Goal: Transaction & Acquisition: Book appointment/travel/reservation

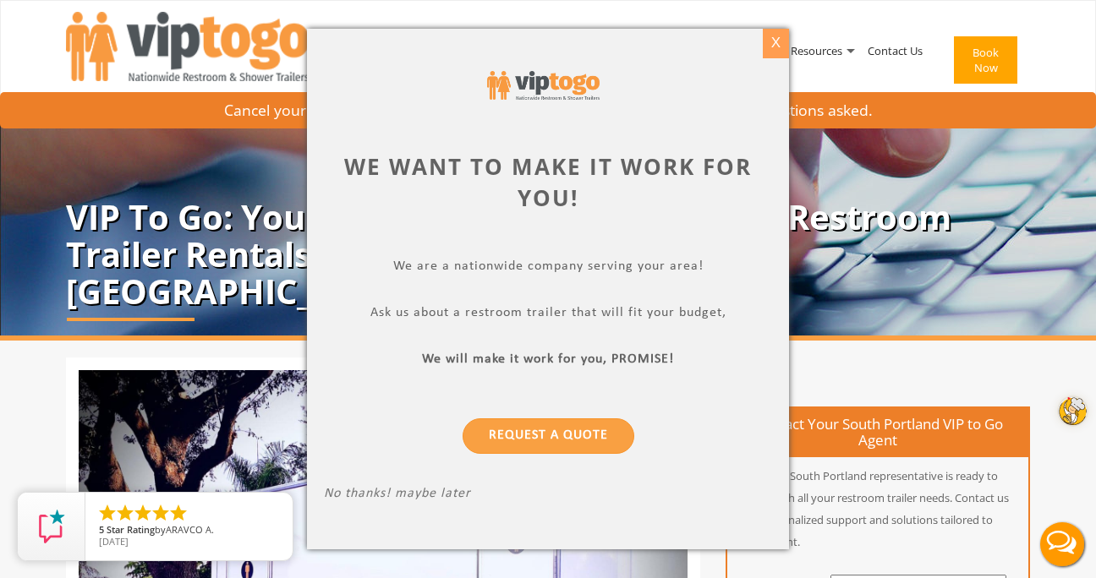
click at [775, 37] on div "X" at bounding box center [776, 43] width 26 height 29
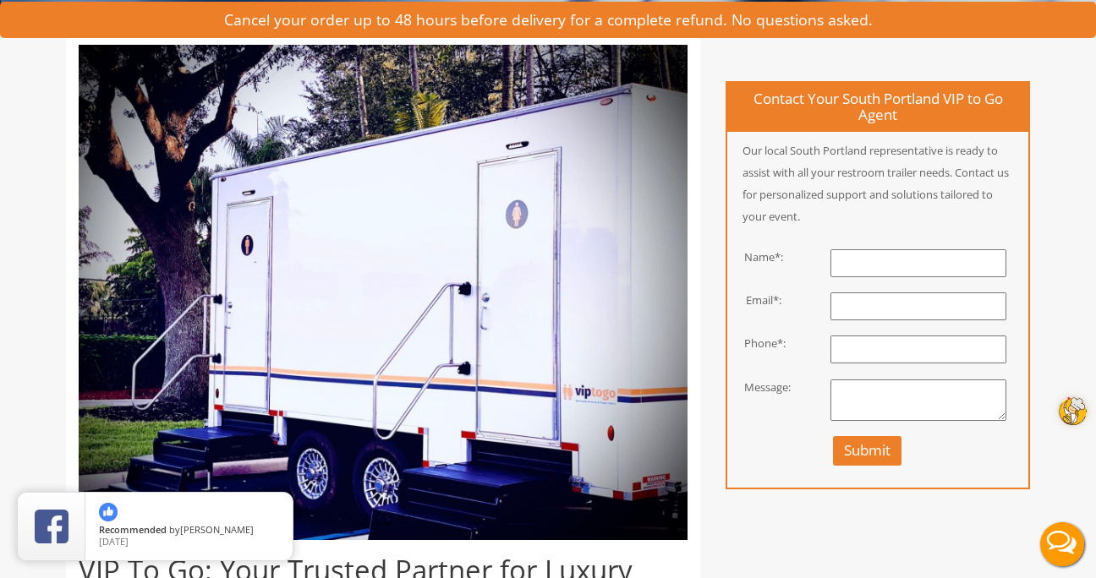
scroll to position [588, 0]
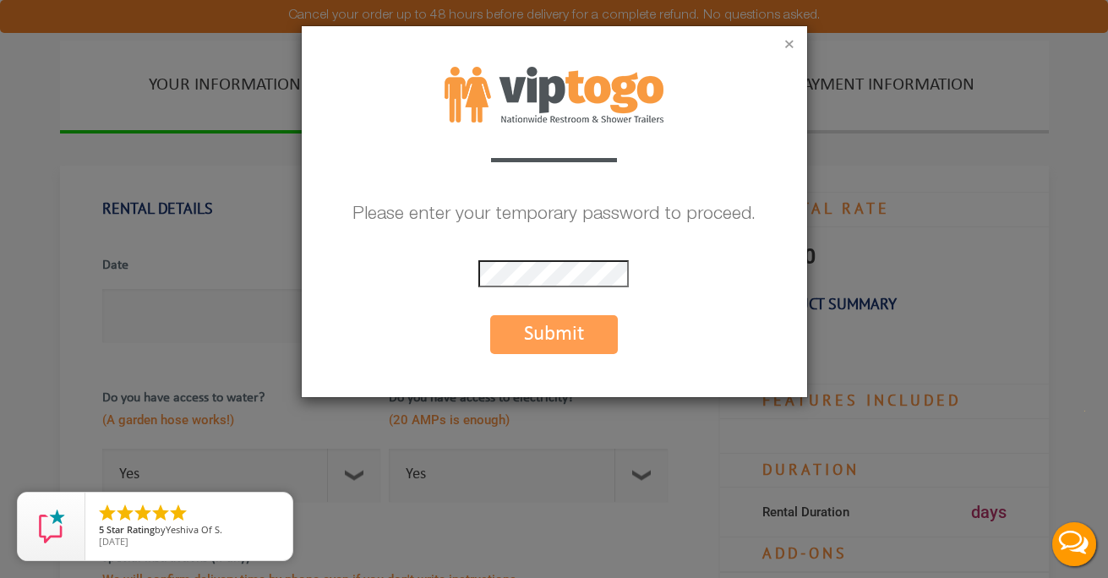
click at [789, 49] on button "×" at bounding box center [790, 45] width 10 height 17
click at [576, 336] on button "Submit" at bounding box center [554, 334] width 128 height 39
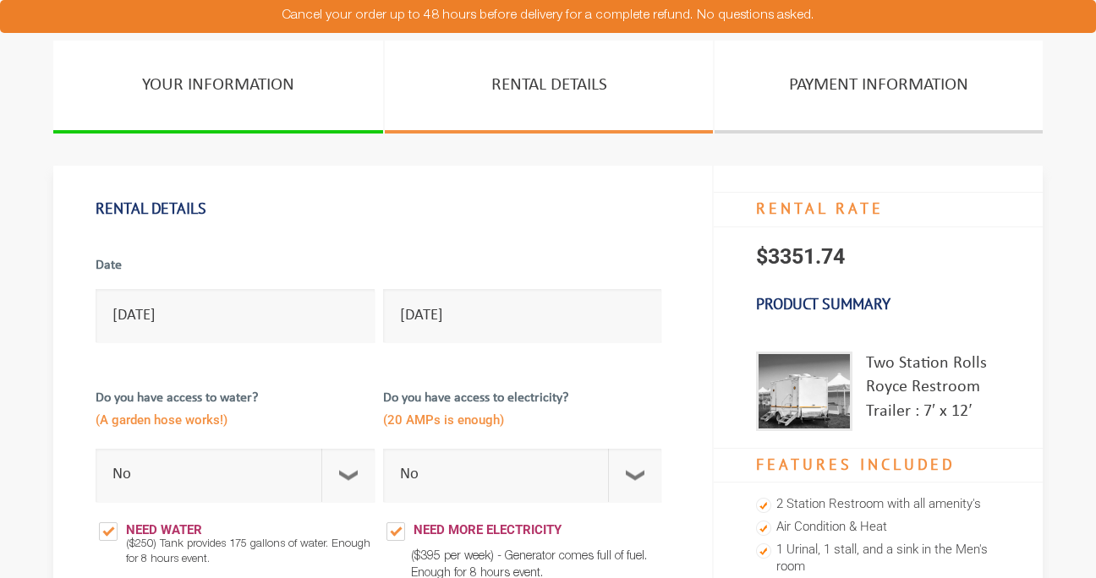
select select "No"
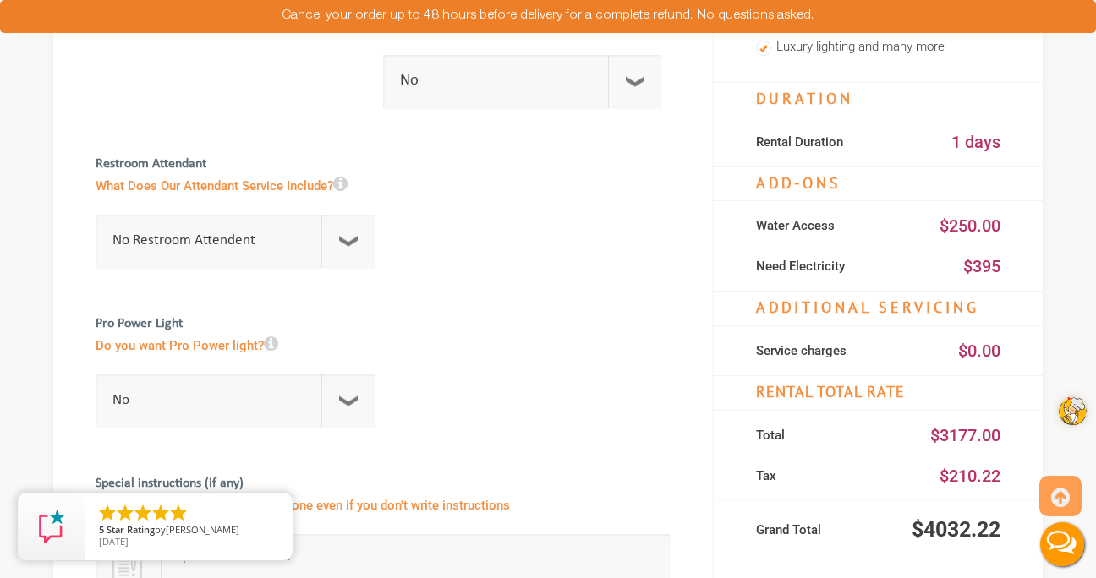
scroll to position [1529, 0]
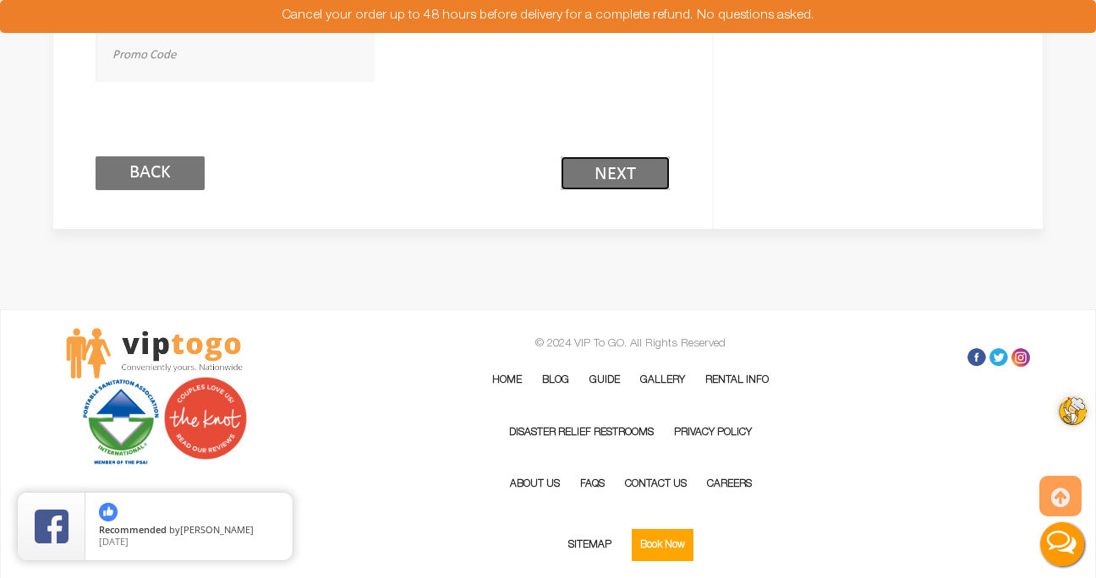
click at [662, 171] on link "Next (2/3)" at bounding box center [615, 173] width 109 height 34
click at [624, 167] on link "Next (2/3)" at bounding box center [615, 173] width 109 height 34
click at [618, 168] on link "Next (2/3)" at bounding box center [615, 173] width 109 height 34
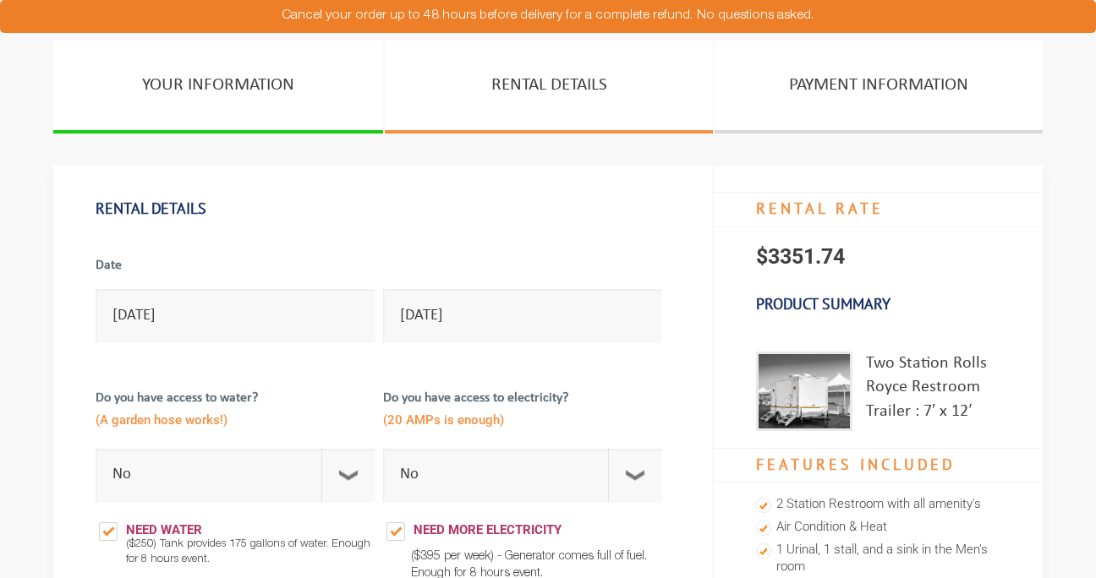
select select "No"
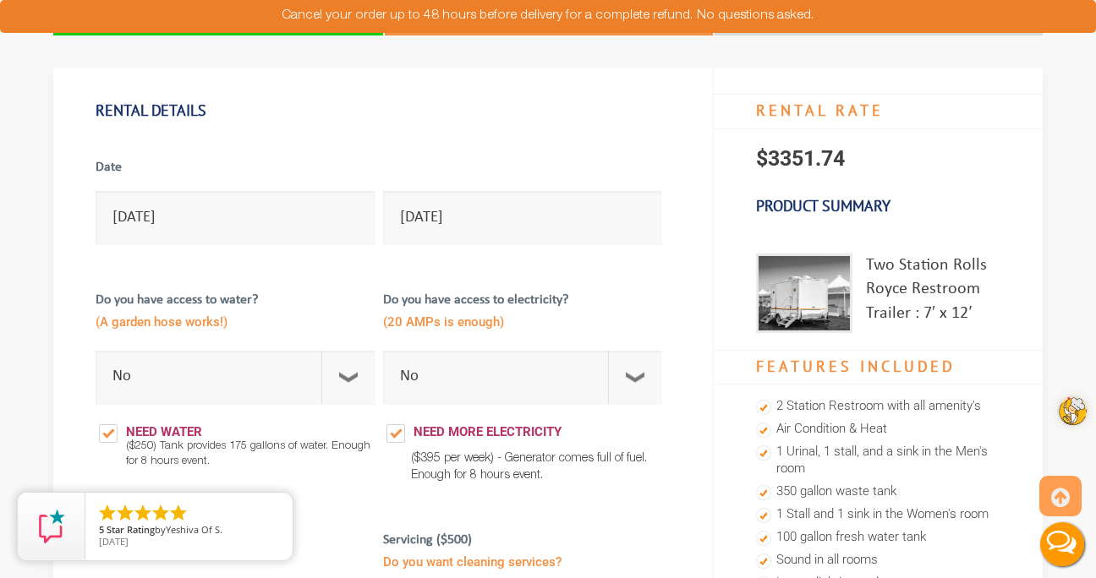
scroll to position [91, 0]
